Goal: Information Seeking & Learning: Learn about a topic

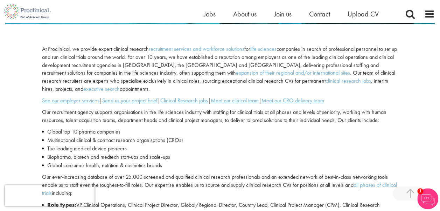
scroll to position [128, 0]
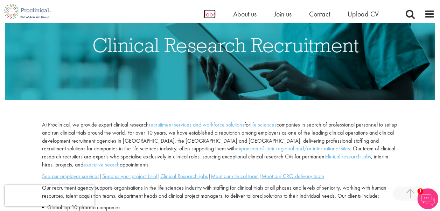
click at [207, 13] on span "Jobs" at bounding box center [210, 13] width 12 height 9
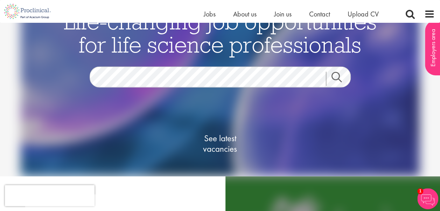
scroll to position [18, 0]
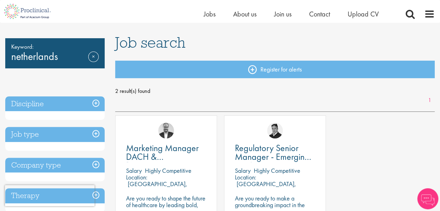
scroll to position [66, 0]
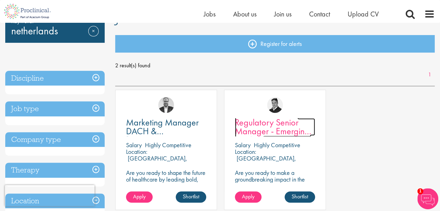
click at [284, 124] on span "Regulatory Senior Manager - Emerging Markets" at bounding box center [273, 130] width 76 height 29
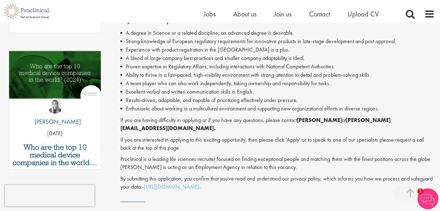
scroll to position [358, 0]
